Goal: Task Accomplishment & Management: Complete application form

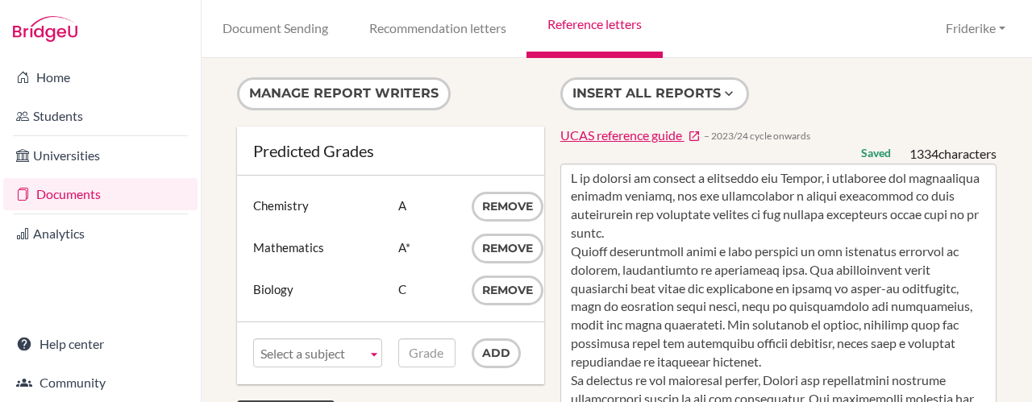
scroll to position [64, 0]
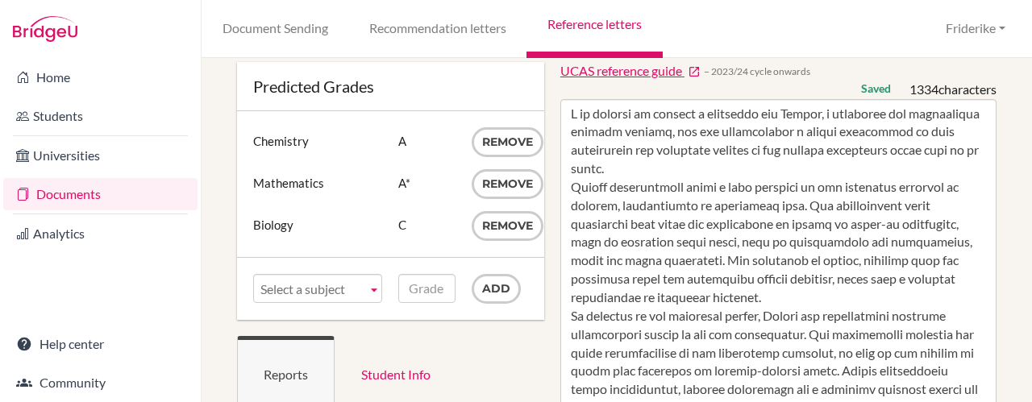
click at [87, 197] on link "Documents" at bounding box center [100, 194] width 194 height 32
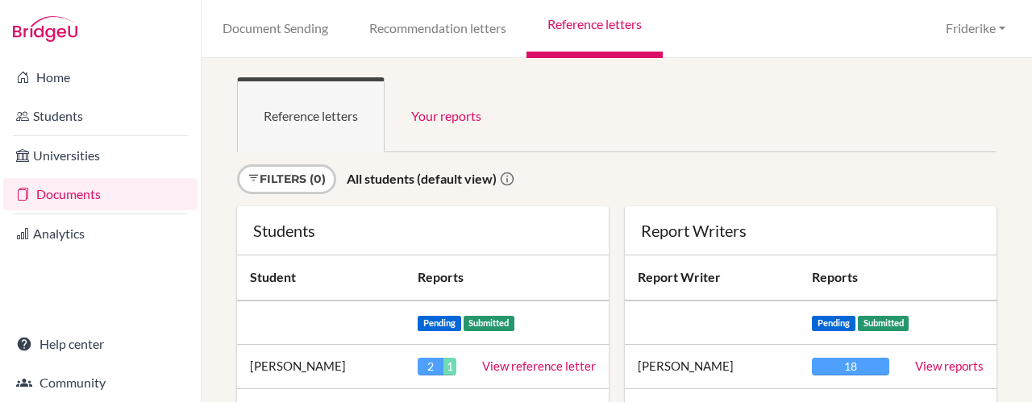
scroll to position [1456, 0]
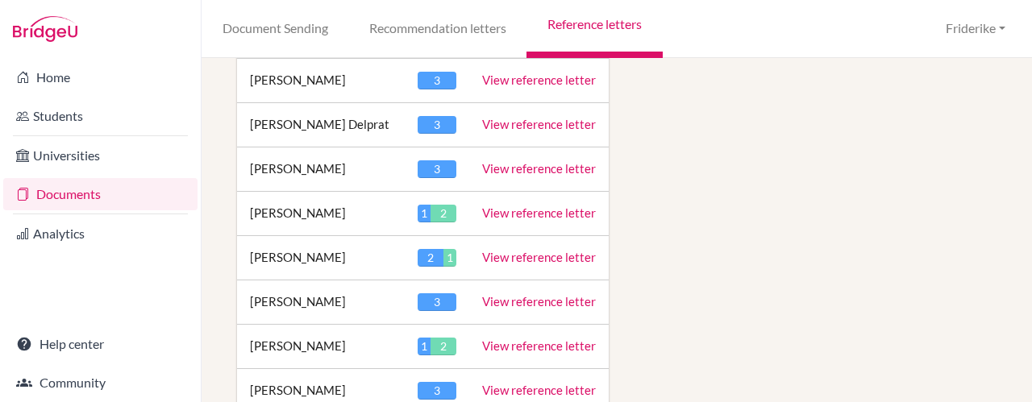
click at [542, 250] on link "View reference letter" at bounding box center [539, 257] width 114 height 15
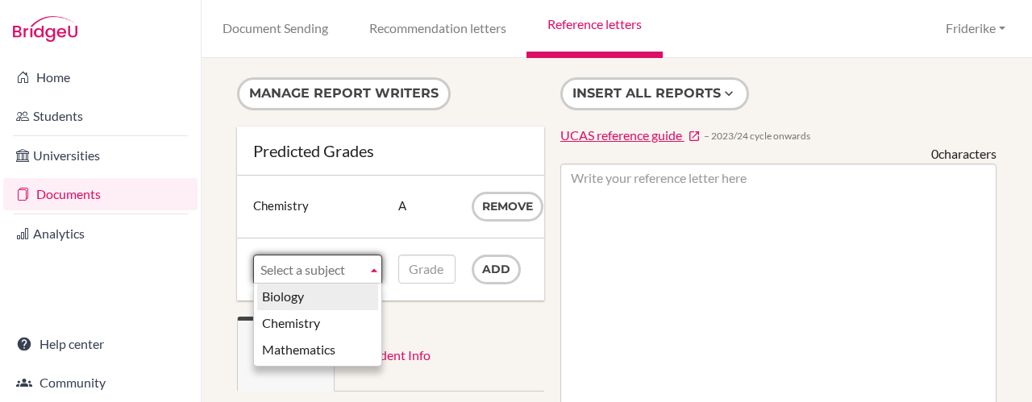
click at [372, 271] on b at bounding box center [374, 269] width 15 height 27
click at [348, 296] on li "Biology" at bounding box center [317, 297] width 121 height 27
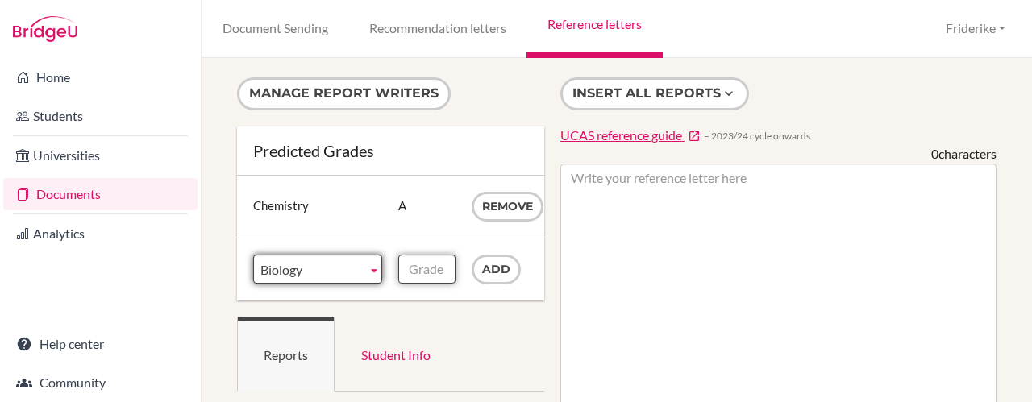
click at [399, 269] on input "Grade" at bounding box center [426, 269] width 56 height 29
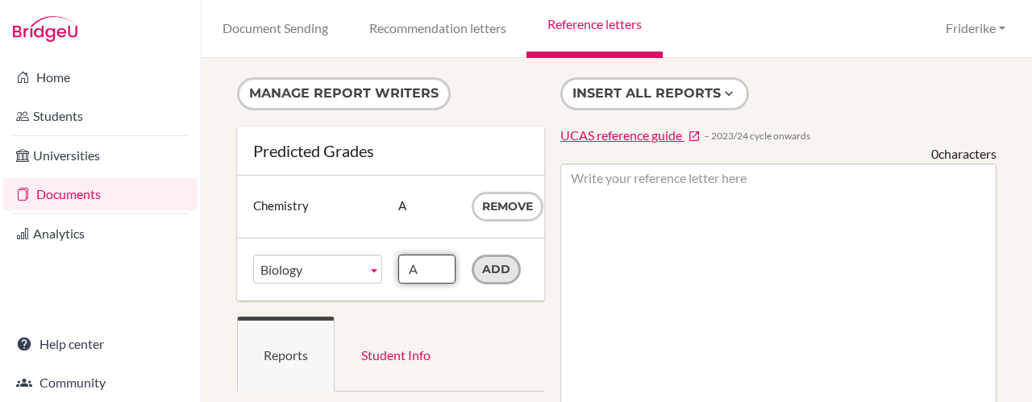
type input "A"
click at [487, 269] on input "Add" at bounding box center [496, 270] width 49 height 30
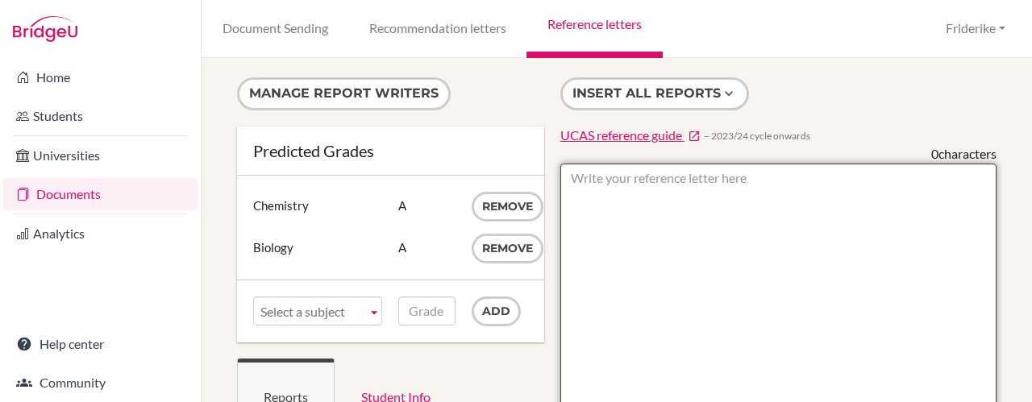
paste textarea "It is with great enthusiasm that I write this letter of recommendation for [Stu…"
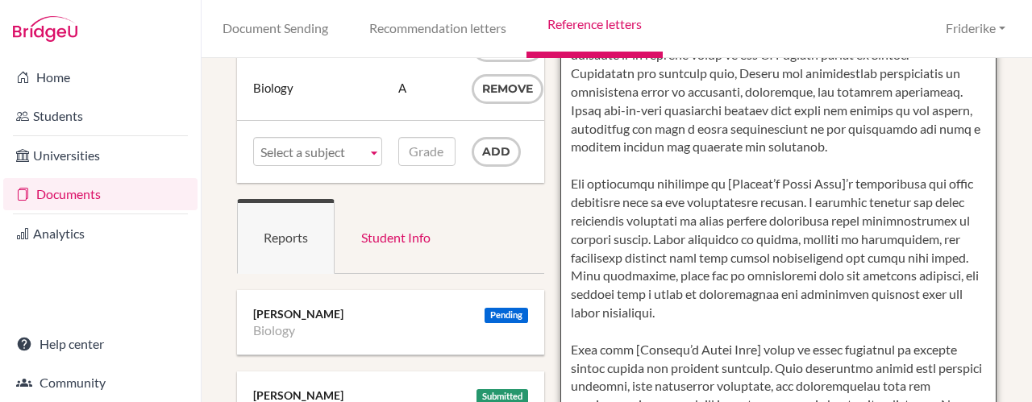
scroll to position [167, 0]
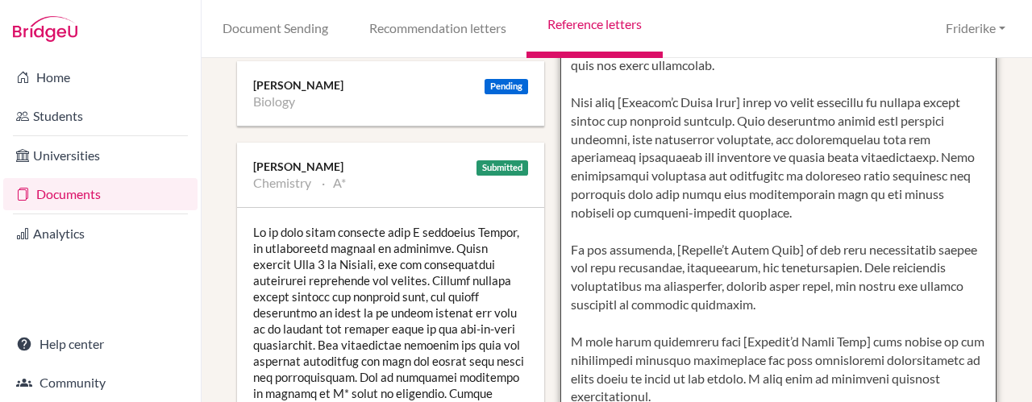
scroll to position [393, 0]
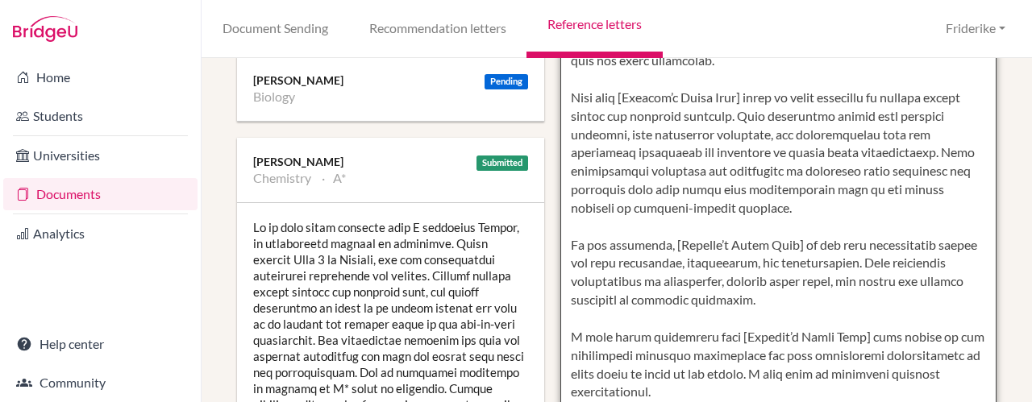
click at [613, 77] on textarea at bounding box center [778, 236] width 436 height 932
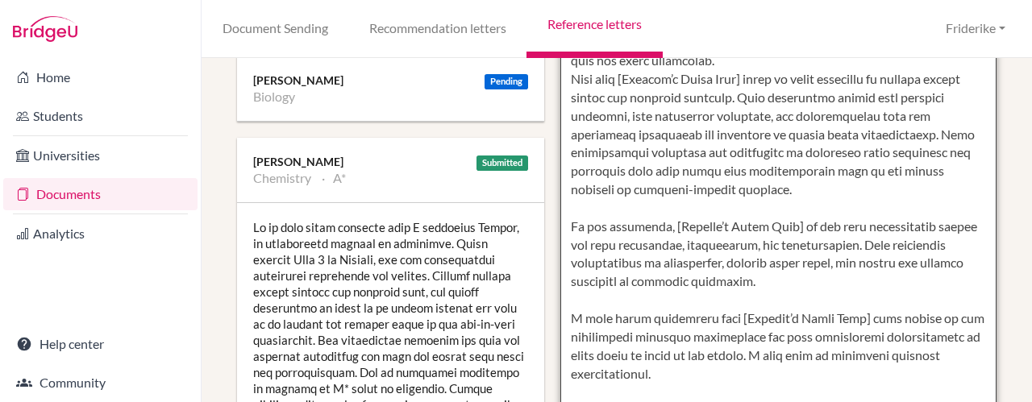
scroll to position [387, 0]
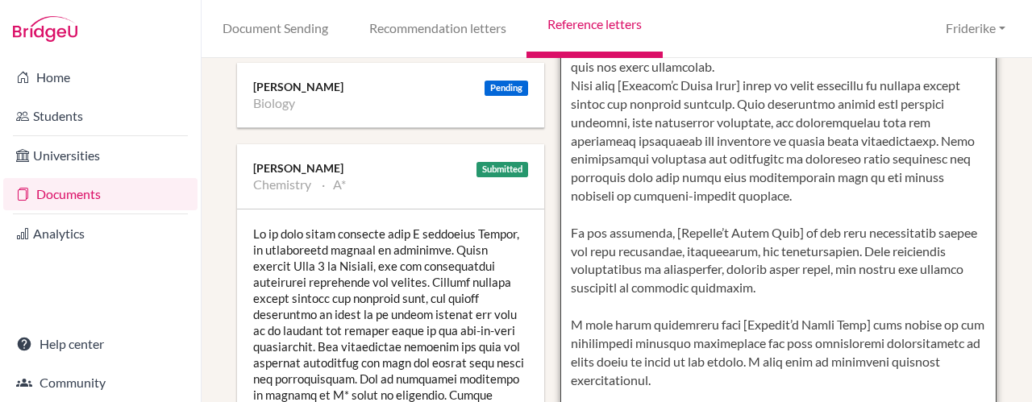
drag, startPoint x: 750, startPoint y: 83, endPoint x: 626, endPoint y: 84, distance: 124.1
click at [626, 84] on textarea at bounding box center [778, 243] width 436 height 932
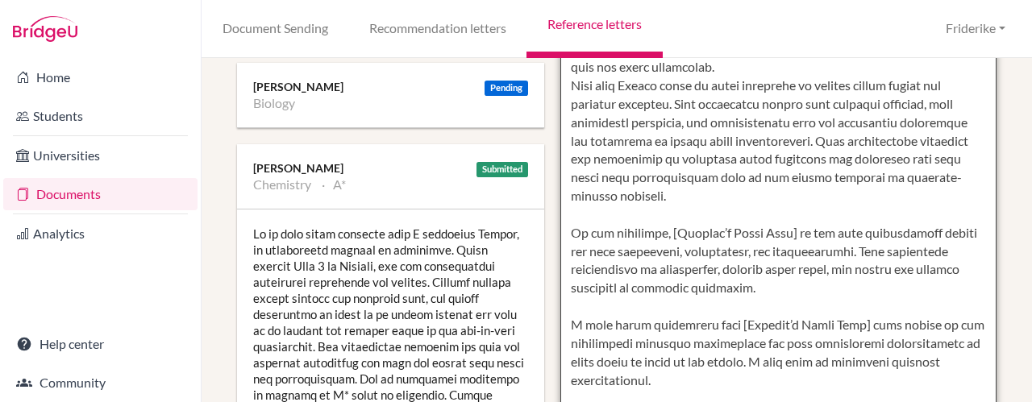
click at [717, 84] on textarea at bounding box center [778, 243] width 436 height 932
click at [682, 211] on textarea at bounding box center [778, 243] width 436 height 932
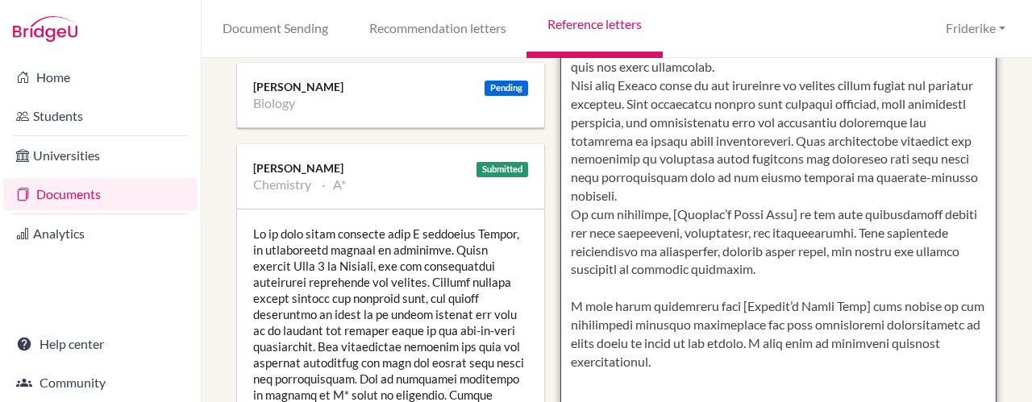
drag, startPoint x: 790, startPoint y: 210, endPoint x: 661, endPoint y: 211, distance: 129.0
click at [661, 211] on textarea at bounding box center [778, 243] width 436 height 932
click at [650, 283] on textarea at bounding box center [778, 243] width 436 height 932
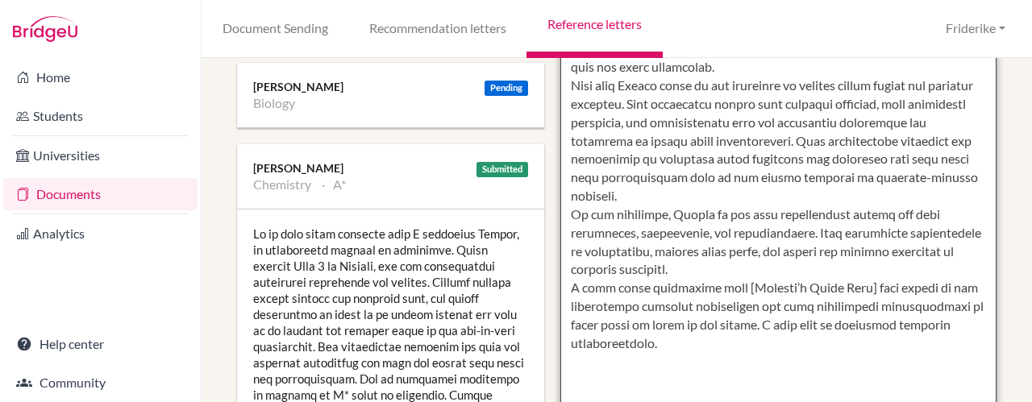
drag, startPoint x: 850, startPoint y: 285, endPoint x: 725, endPoint y: 286, distance: 124.1
click at [725, 286] on textarea at bounding box center [778, 243] width 436 height 932
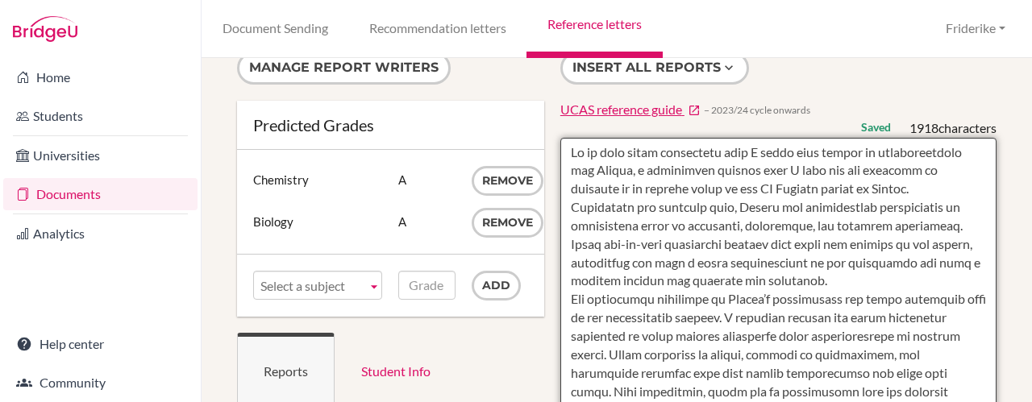
scroll to position [0, 0]
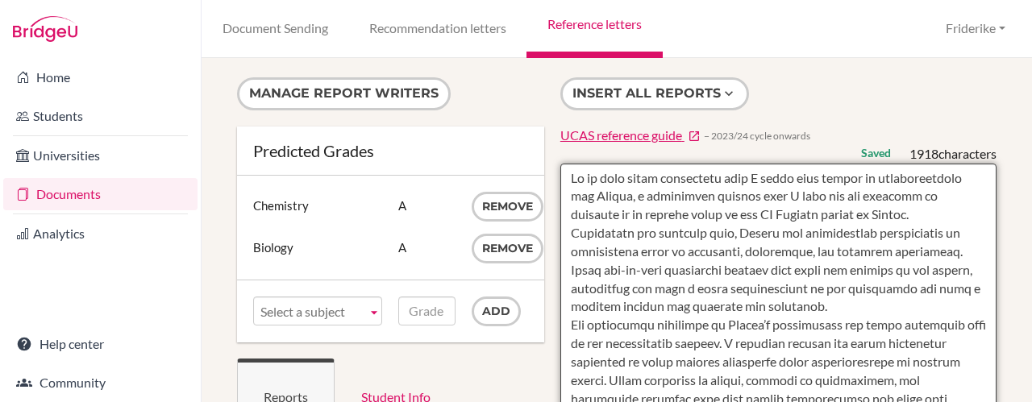
type textarea "It is with great enthusiasm that I write this letter of recommendation for Anni…"
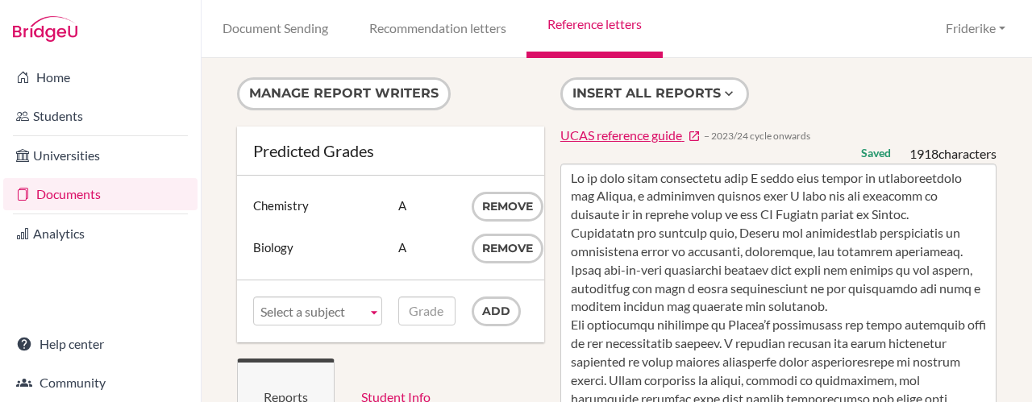
click at [855, 58] on div "Manage report writers Predicted Grades Subject Chemistry Grade A Remove Subject…" at bounding box center [617, 230] width 830 height 344
click at [610, 30] on link "Reference letters" at bounding box center [593, 29] width 135 height 58
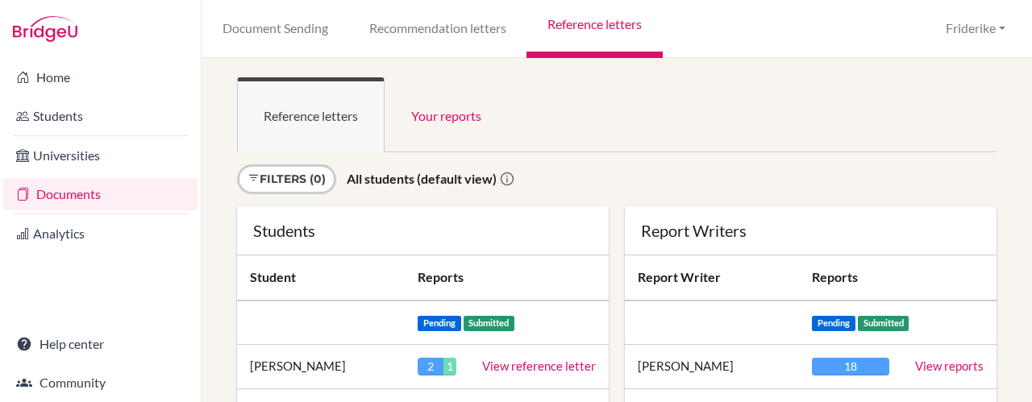
scroll to position [2398, 0]
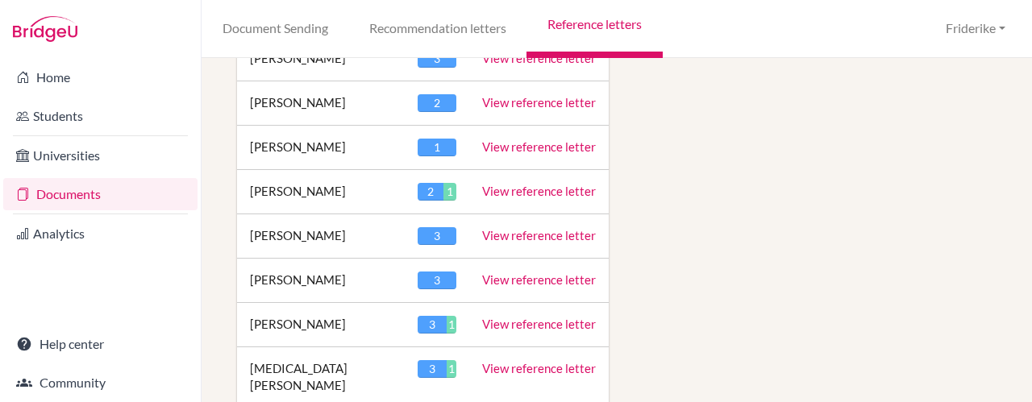
click at [551, 272] on link "View reference letter" at bounding box center [539, 279] width 114 height 15
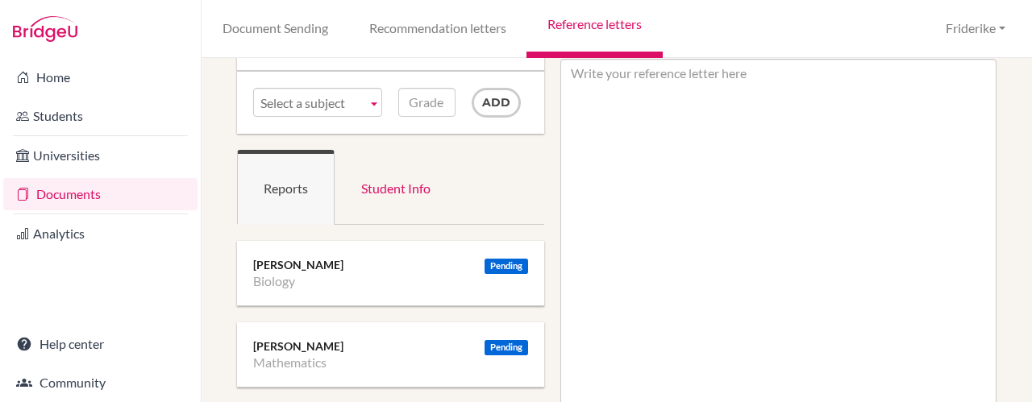
scroll to position [110, 0]
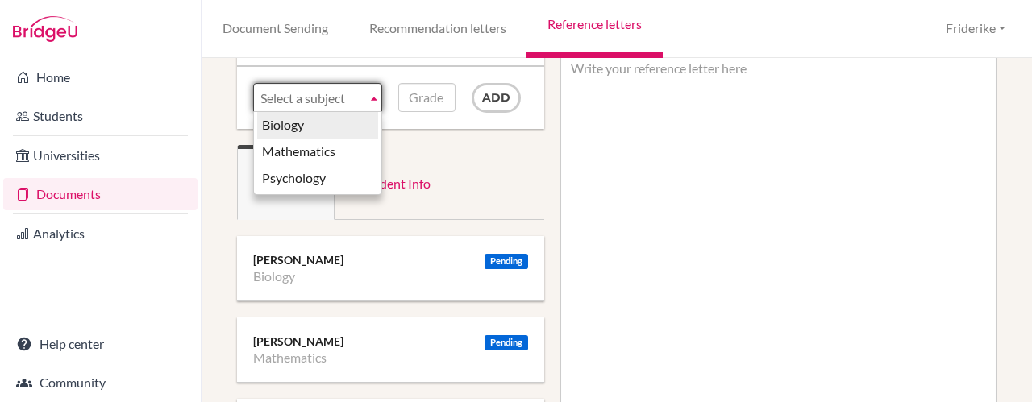
click at [373, 96] on b at bounding box center [374, 97] width 15 height 27
click at [351, 123] on li "Biology" at bounding box center [317, 125] width 121 height 27
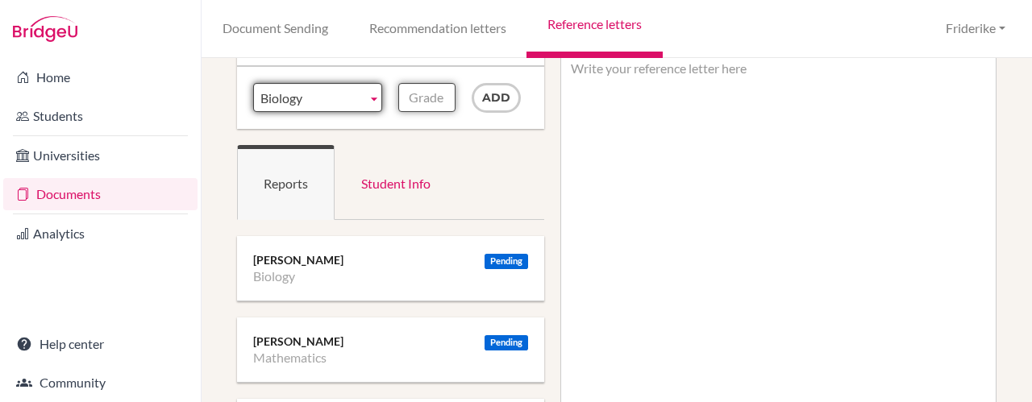
click at [436, 88] on input "Grade" at bounding box center [426, 97] width 56 height 29
type input "A"
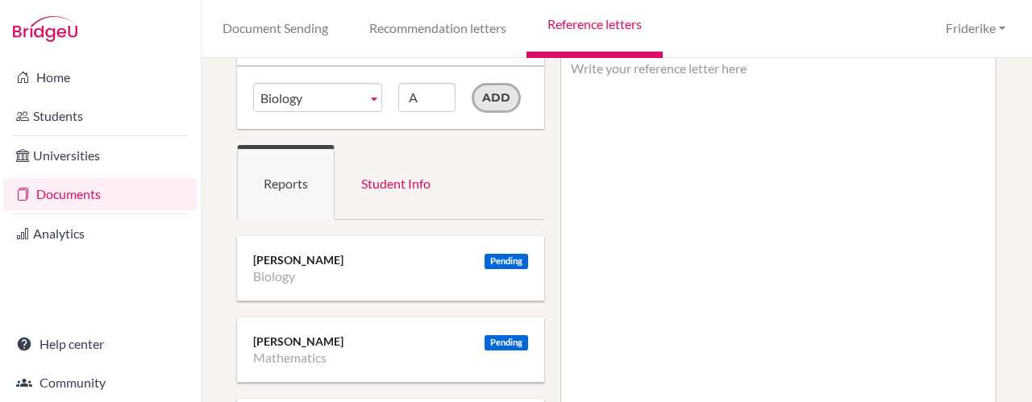
click at [498, 95] on input "Add" at bounding box center [496, 98] width 49 height 30
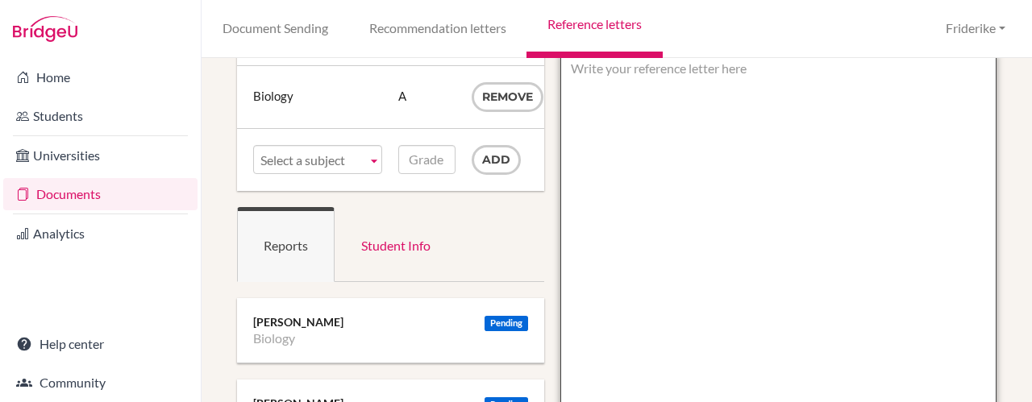
paste textarea "I am pleased to write this letter of recommendation for [Student's Full Name], …"
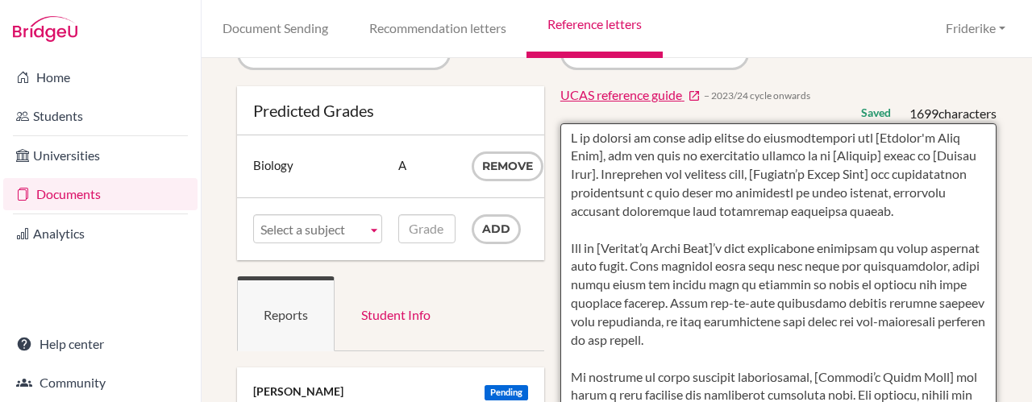
scroll to position [42, 0]
drag, startPoint x: 603, startPoint y: 152, endPoint x: 871, endPoint y: 139, distance: 268.7
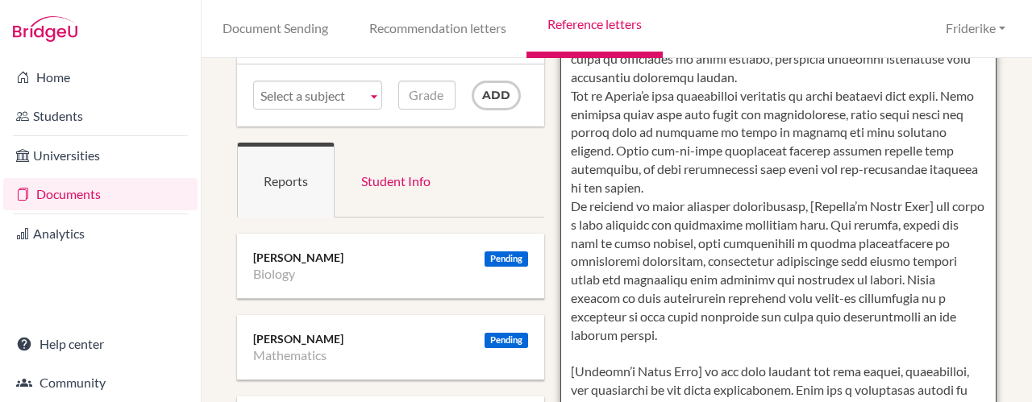
scroll to position [216, 0]
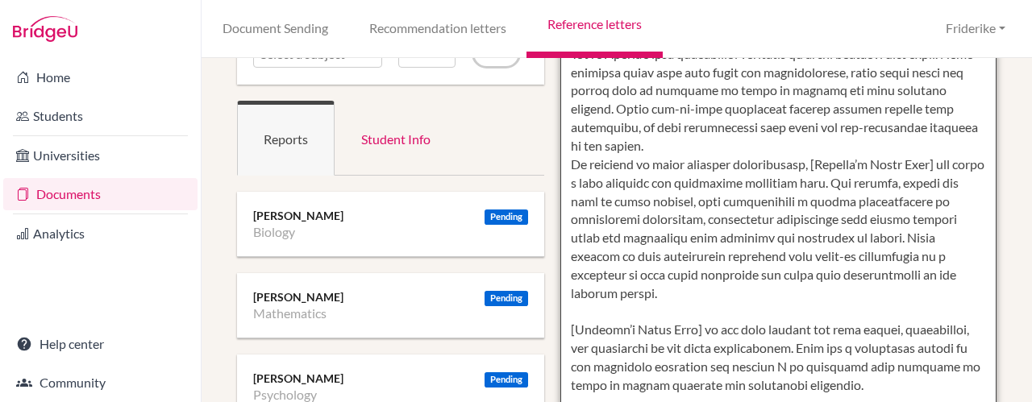
drag, startPoint x: 937, startPoint y: 164, endPoint x: 813, endPoint y: 160, distance: 124.2
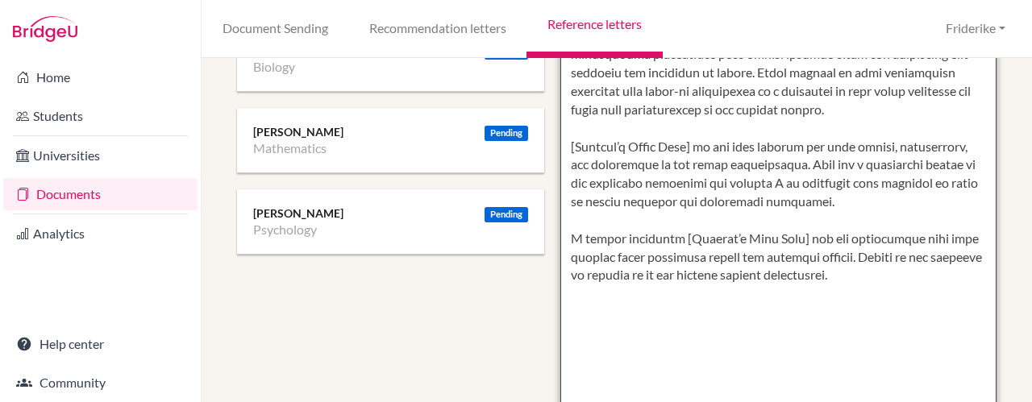
scroll to position [392, 0]
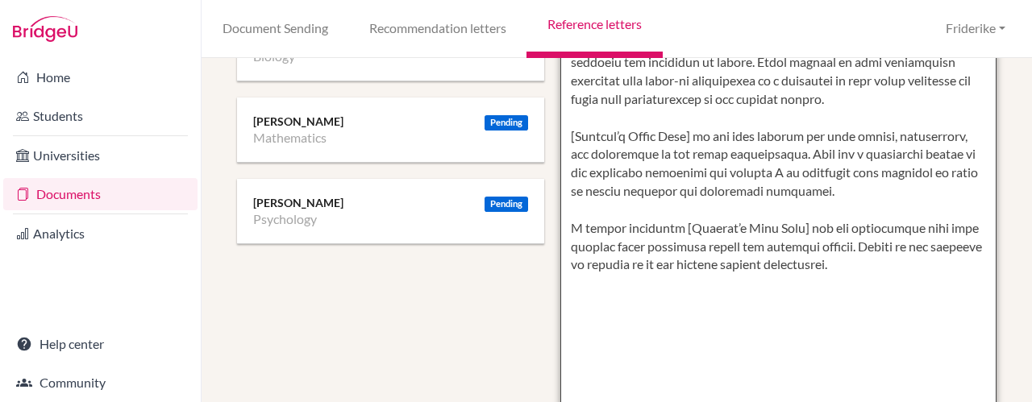
click at [615, 116] on textarea at bounding box center [778, 238] width 436 height 932
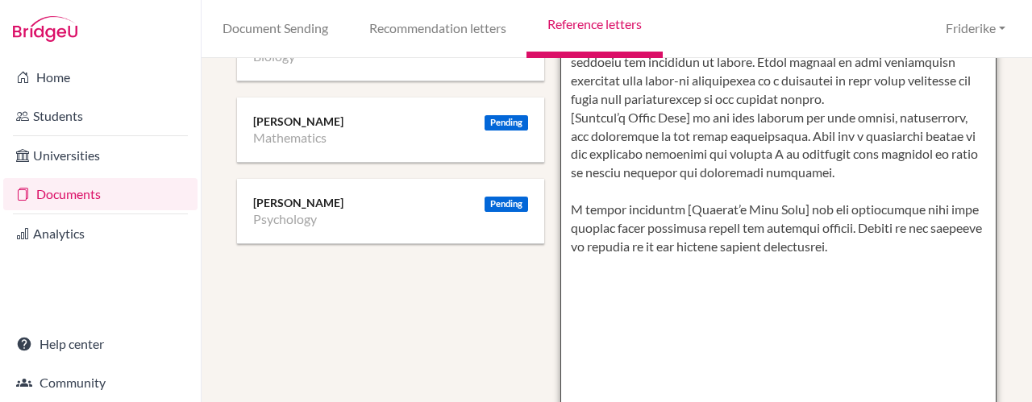
drag, startPoint x: 688, startPoint y: 115, endPoint x: 545, endPoint y: 116, distance: 143.5
click at [545, 116] on div "Manage report writers Predicted Grades Subject Biology Grade A Remove Subject B…" at bounding box center [616, 195] width 775 height 1018
click at [610, 191] on textarea at bounding box center [778, 238] width 436 height 932
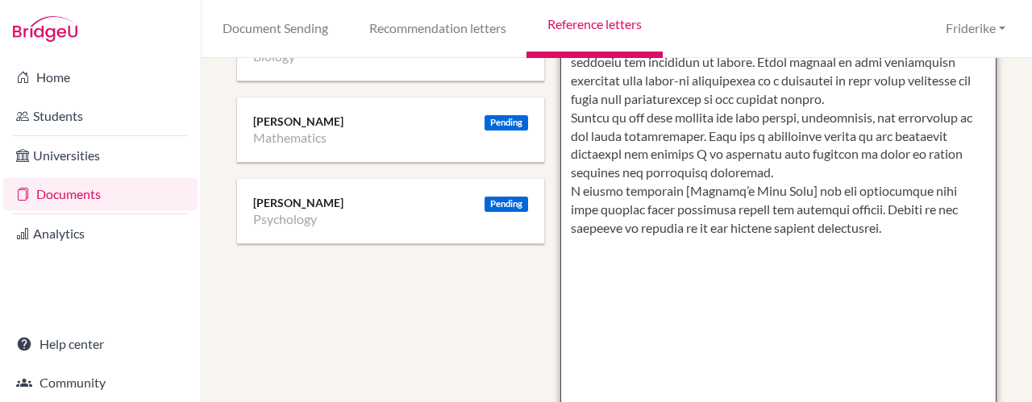
drag, startPoint x: 798, startPoint y: 166, endPoint x: 685, endPoint y: 135, distance: 116.9
click at [685, 135] on textarea at bounding box center [778, 238] width 436 height 932
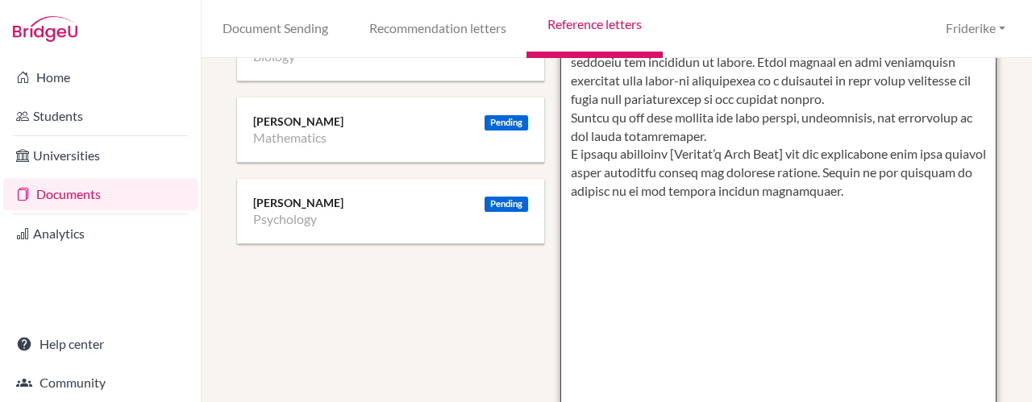
drag, startPoint x: 800, startPoint y: 152, endPoint x: 676, endPoint y: 149, distance: 123.4
click at [676, 149] on textarea at bounding box center [778, 238] width 436 height 932
drag, startPoint x: 838, startPoint y: 191, endPoint x: 796, endPoint y: 176, distance: 45.4
click at [796, 176] on textarea at bounding box center [778, 238] width 436 height 932
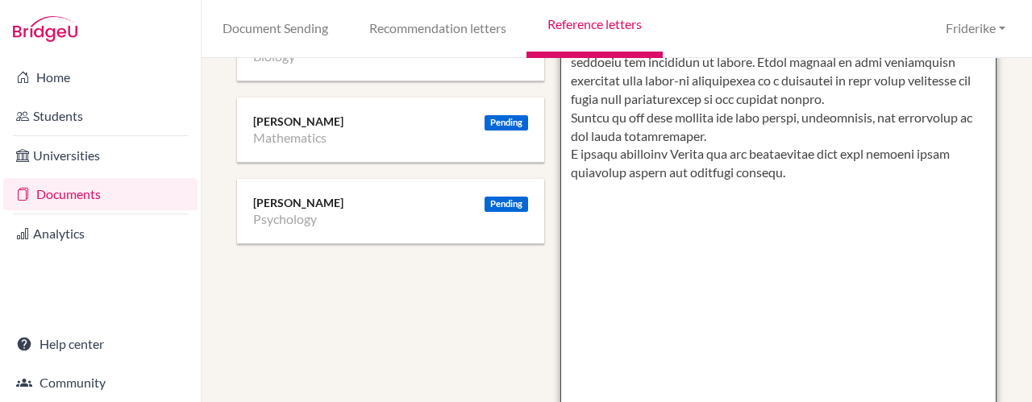
scroll to position [0, 0]
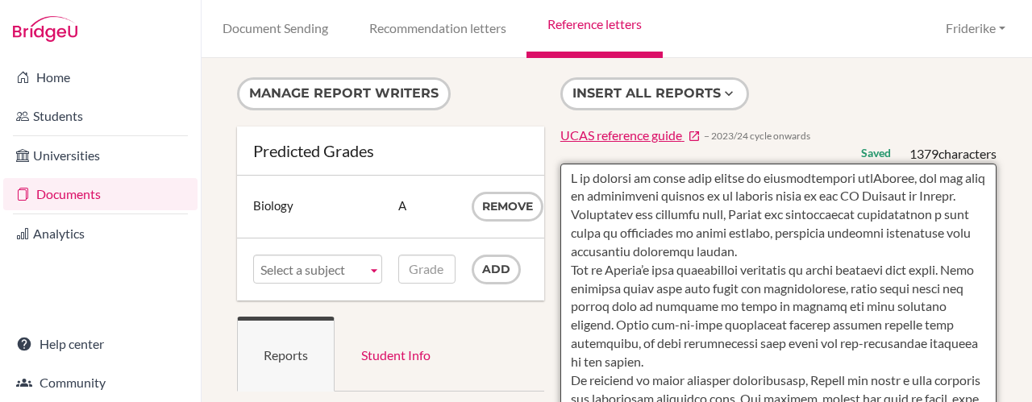
type textarea "I am pleased to write this letter of recommendation forCurtis, who has been an …"
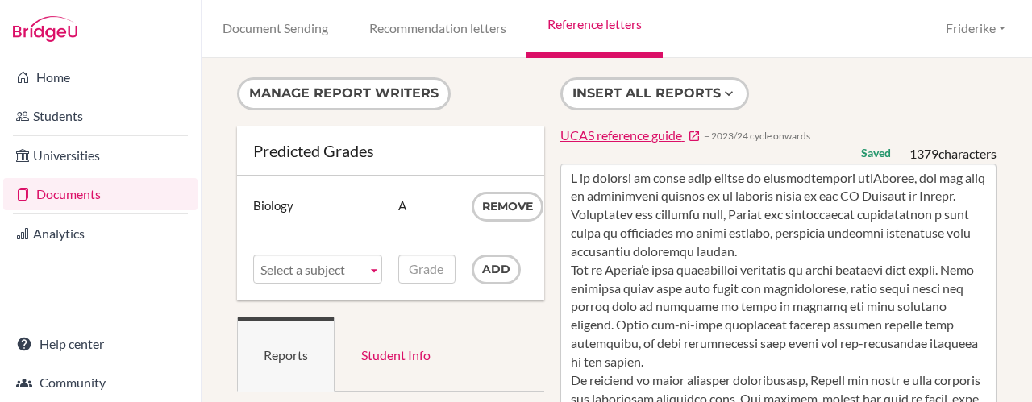
click at [594, 25] on link "Reference letters" at bounding box center [593, 29] width 135 height 58
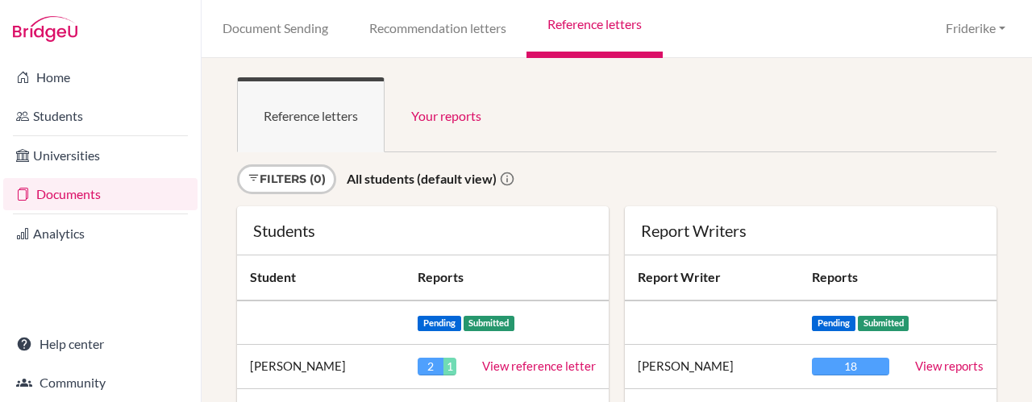
scroll to position [487, 0]
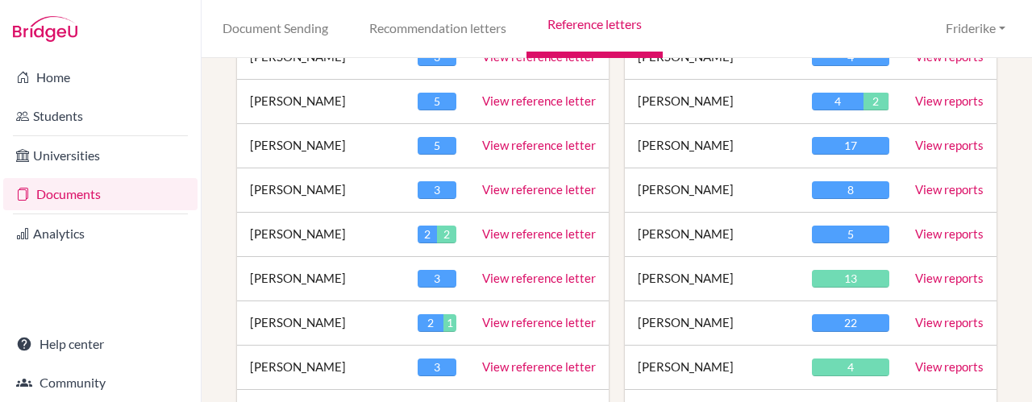
click at [518, 227] on link "View reference letter" at bounding box center [539, 234] width 114 height 15
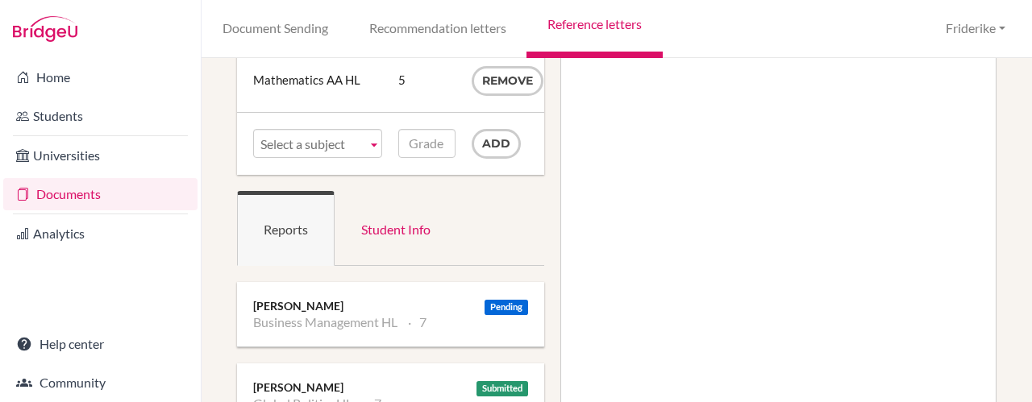
scroll to position [213, 0]
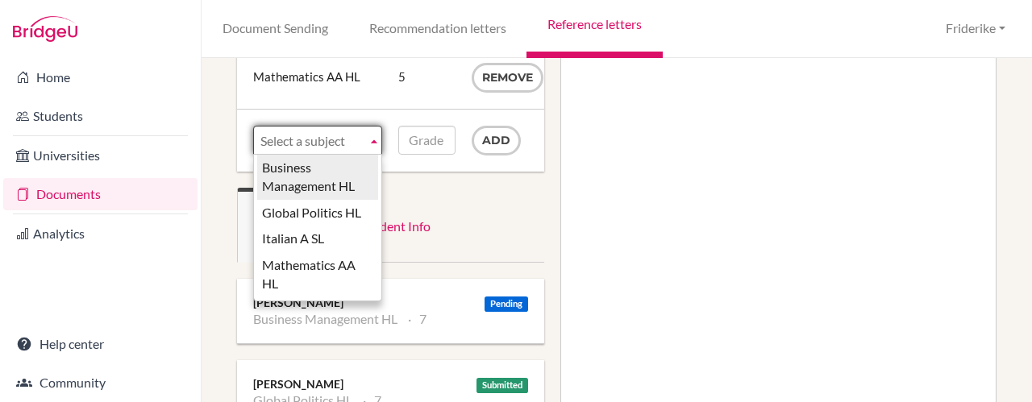
click at [373, 138] on b at bounding box center [374, 140] width 15 height 27
